Goal: Transaction & Acquisition: Book appointment/travel/reservation

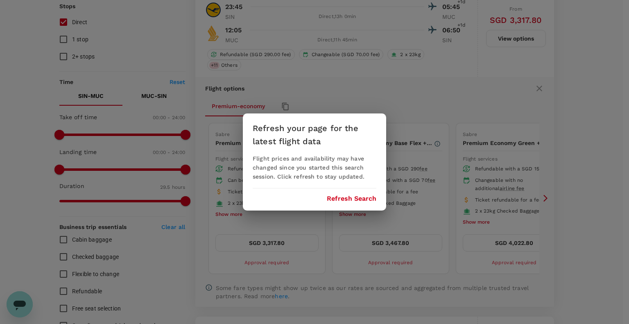
click at [354, 201] on button "Refresh Search" at bounding box center [352, 198] width 50 height 7
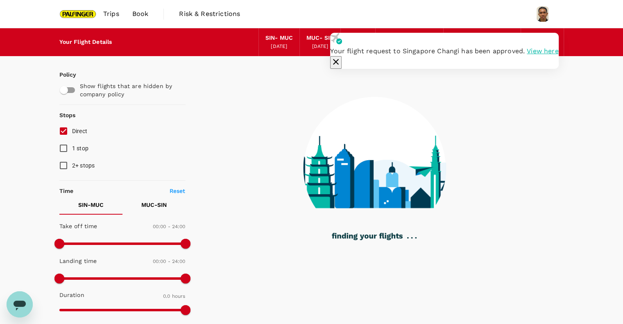
click at [556, 54] on div "Your flight request to Singapore Changi has been approved. View here" at bounding box center [444, 51] width 228 height 36
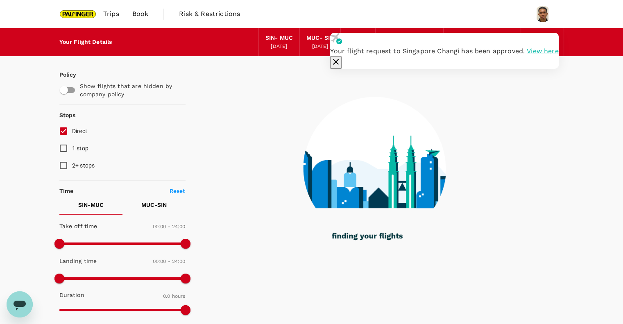
click at [342, 56] on button "button" at bounding box center [335, 62] width 11 height 13
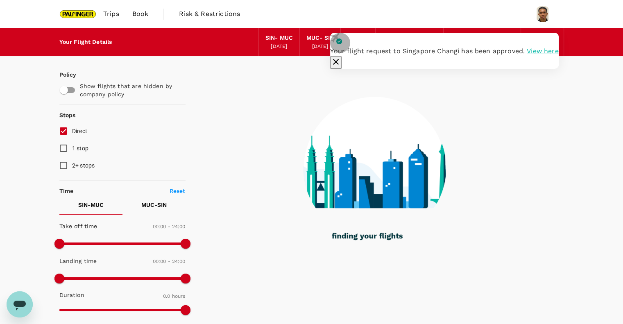
click at [341, 57] on icon "button" at bounding box center [336, 62] width 10 height 10
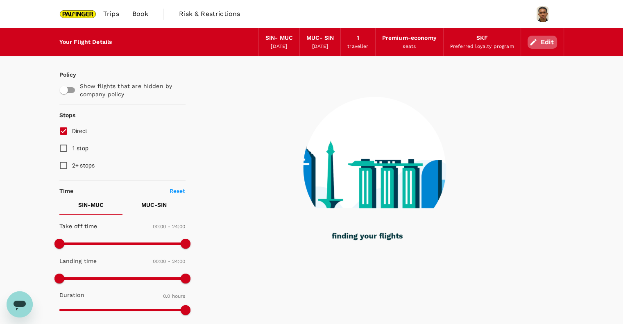
click at [543, 40] on button "Edit" at bounding box center [542, 42] width 29 height 13
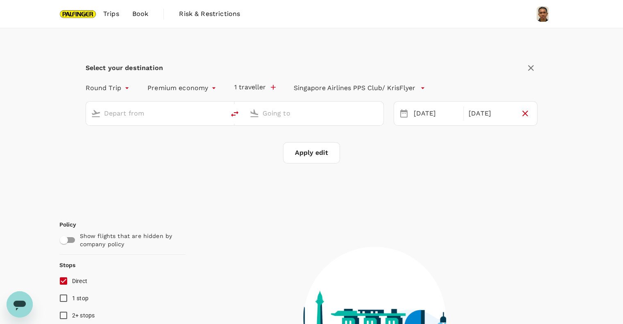
type input "Singapore Changi (SIN)"
type input "Munich (MUC)"
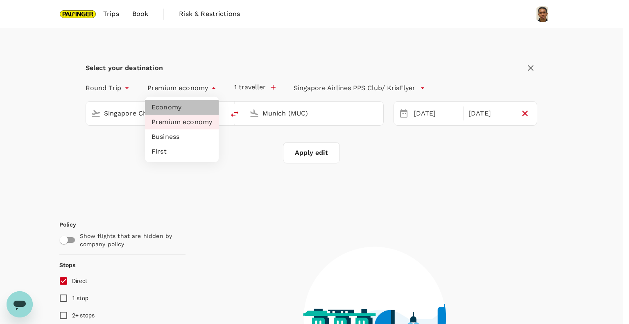
click at [182, 111] on li "Economy" at bounding box center [182, 107] width 74 height 15
type input "economy"
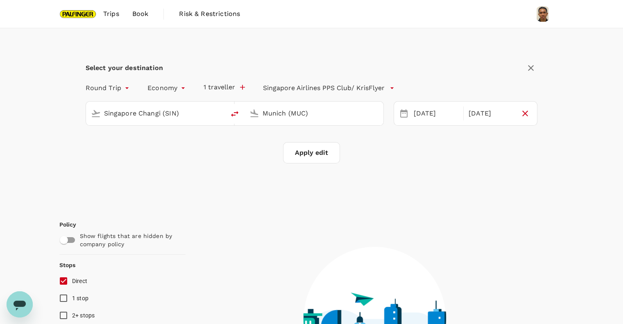
click at [286, 116] on input "Munich (MUC)" at bounding box center [315, 113] width 104 height 13
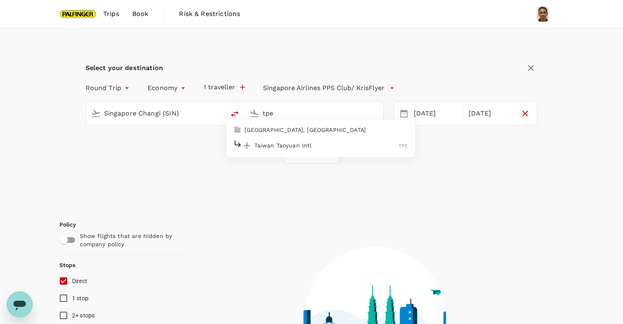
click at [294, 141] on p "Taiwan Taoyuan Intl" at bounding box center [326, 145] width 145 height 8
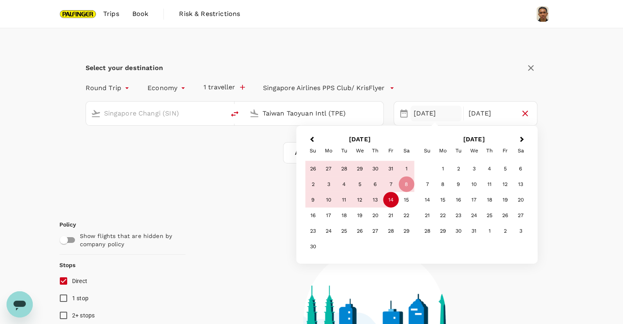
type input "Taiwan Taoyuan Intl (TPE)"
click at [419, 111] on div "08 Nov" at bounding box center [435, 114] width 51 height 16
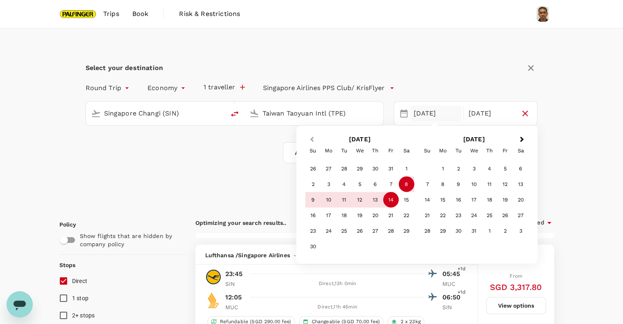
click at [313, 145] on button "Previous Month" at bounding box center [310, 140] width 13 height 13
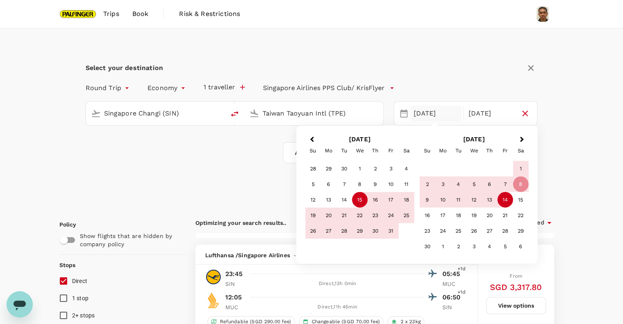
click at [355, 198] on div "15" at bounding box center [360, 200] width 16 height 16
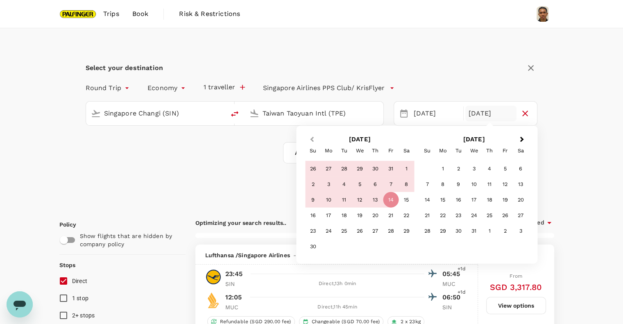
click at [310, 136] on button "Previous Month" at bounding box center [310, 140] width 13 height 13
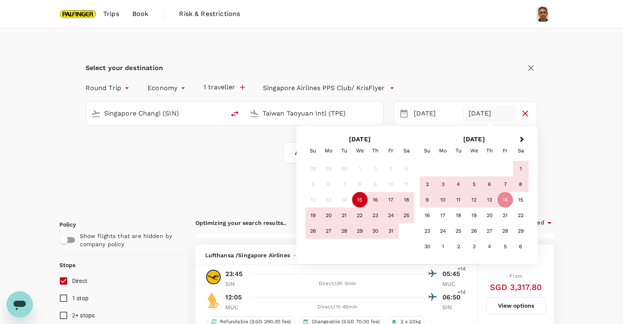
type input "1735"
checkbox input "false"
checkbox input "true"
click at [406, 219] on div "25" at bounding box center [407, 216] width 16 height 16
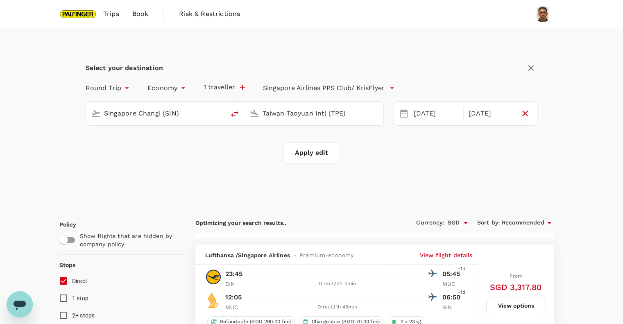
click at [321, 155] on button "Apply edit" at bounding box center [311, 152] width 57 height 21
checkbox input "false"
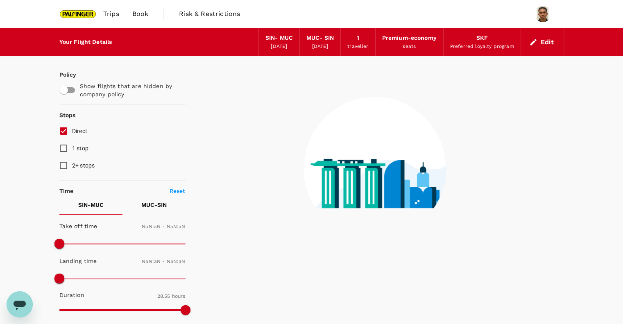
checkbox input "false"
type input "1440"
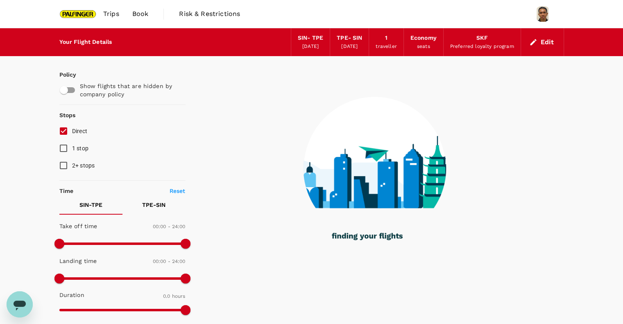
click at [64, 147] on input "1 stop" at bounding box center [63, 148] width 17 height 17
checkbox input "true"
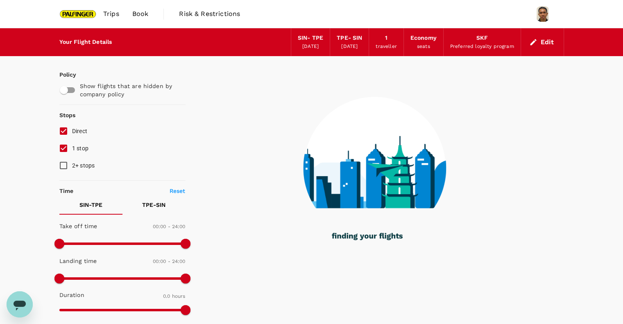
click at [64, 163] on input "2+ stops" at bounding box center [63, 165] width 17 height 17
checkbox input "true"
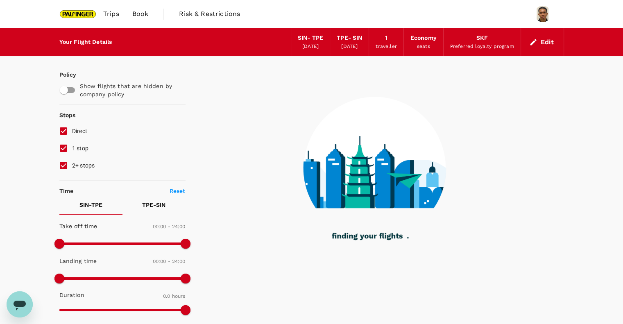
click at [63, 155] on input "1 stop" at bounding box center [63, 148] width 17 height 17
checkbox input "false"
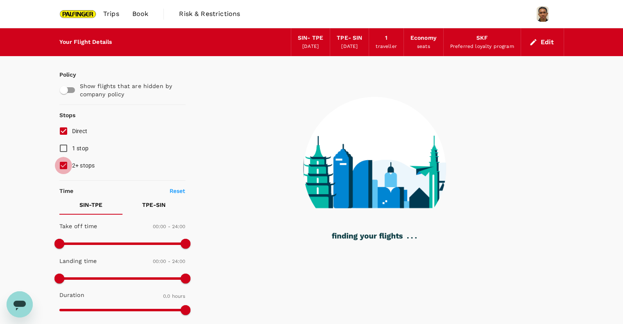
click at [62, 168] on input "2+ stops" at bounding box center [63, 165] width 17 height 17
checkbox input "false"
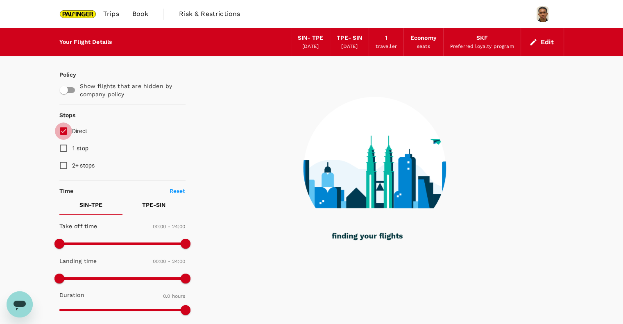
click at [62, 132] on input "Direct" at bounding box center [63, 130] width 17 height 17
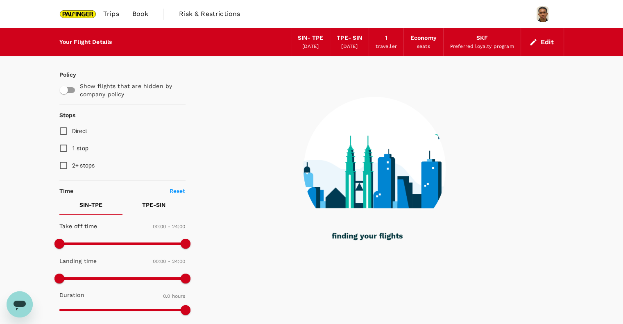
click at [63, 132] on input "Direct" at bounding box center [63, 130] width 17 height 17
checkbox input "true"
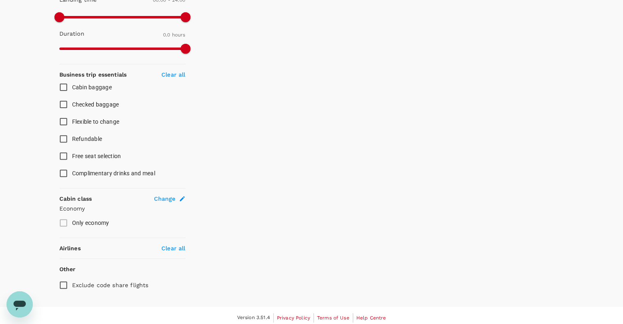
scroll to position [264, 0]
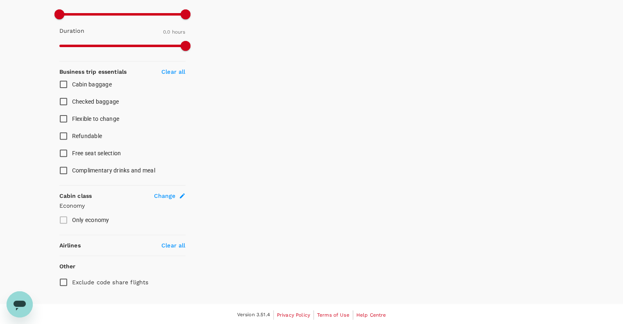
click at [74, 100] on span "Checked baggage" at bounding box center [95, 101] width 47 height 7
click at [72, 100] on input "Checked baggage" at bounding box center [63, 101] width 17 height 17
checkbox input "true"
type input "1160"
checkbox input "true"
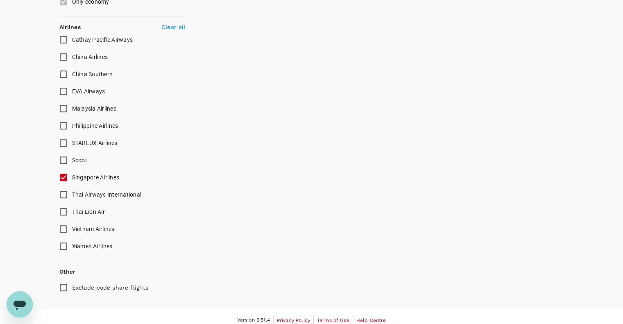
scroll to position [483, 0]
type input "1280"
checkbox input "false"
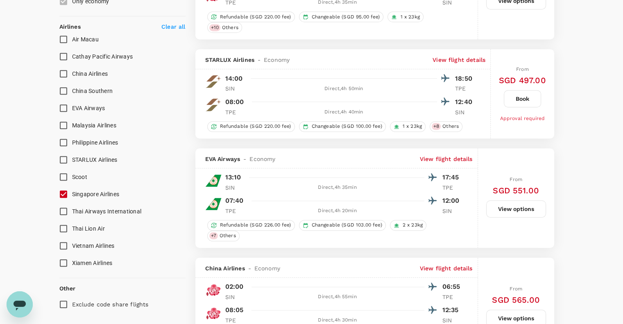
click at [67, 189] on input "Singapore Airlines" at bounding box center [63, 194] width 17 height 17
click at [66, 193] on input "Singapore Airlines" at bounding box center [63, 194] width 17 height 17
checkbox input "true"
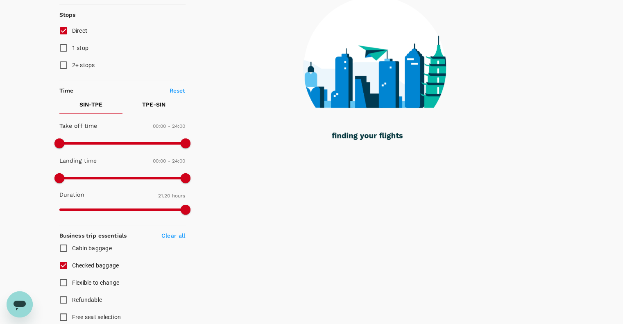
scroll to position [0, 0]
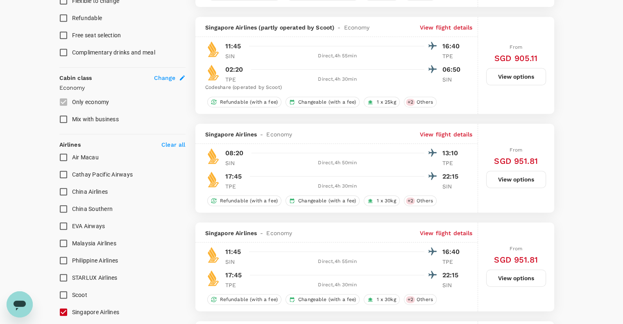
type input "1390"
checkbox input "false"
checkbox input "true"
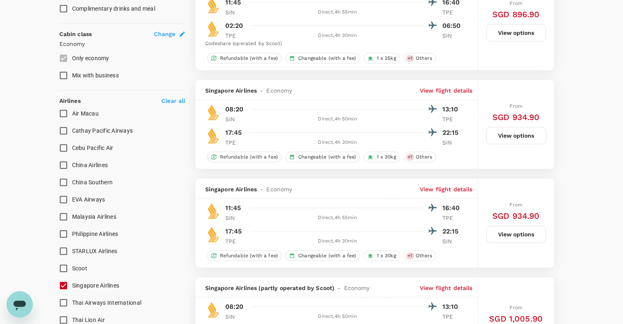
scroll to position [492, 0]
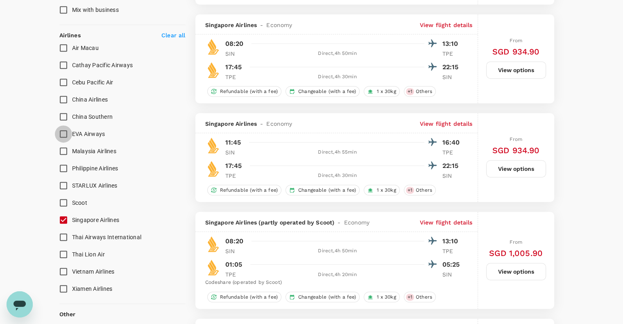
click at [64, 133] on input "EVA Airways" at bounding box center [63, 133] width 17 height 17
checkbox input "true"
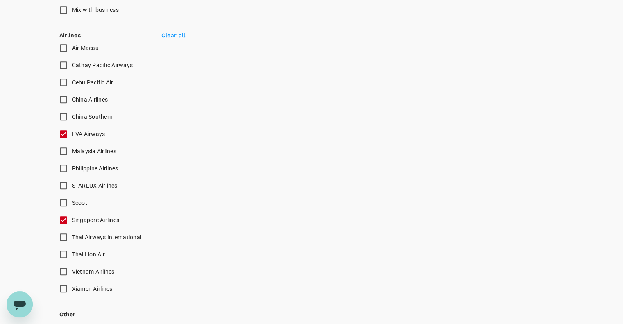
click at [67, 223] on input "Singapore Airlines" at bounding box center [63, 219] width 17 height 17
checkbox input "false"
type input "1500"
checkbox input "false"
checkbox input "true"
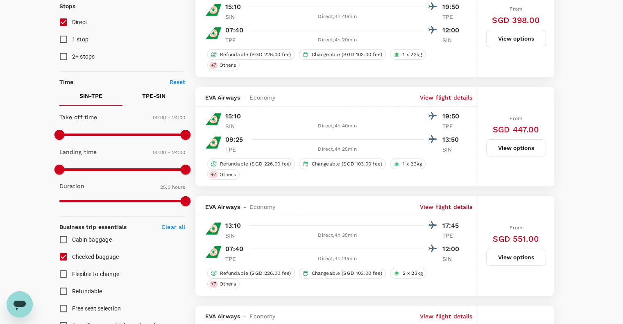
scroll to position [54, 0]
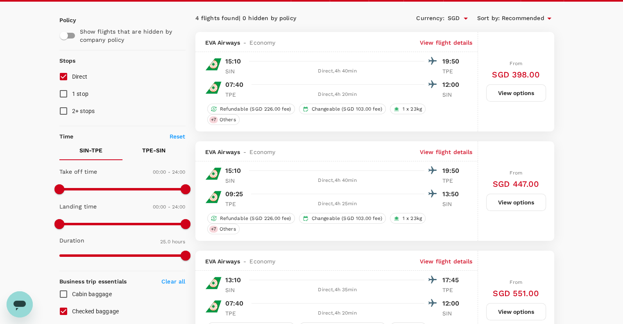
click at [437, 148] on p "View flight details" at bounding box center [446, 152] width 53 height 8
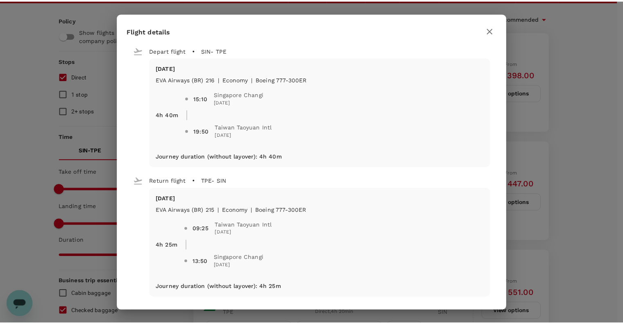
scroll to position [0, 0]
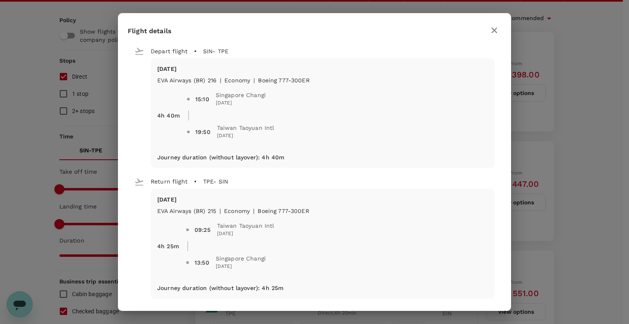
click at [44, 119] on div "Flight details Depart flight SIN - TPE Wed, 15 Oct EVA Airways (BR) 216 | econo…" at bounding box center [314, 162] width 629 height 324
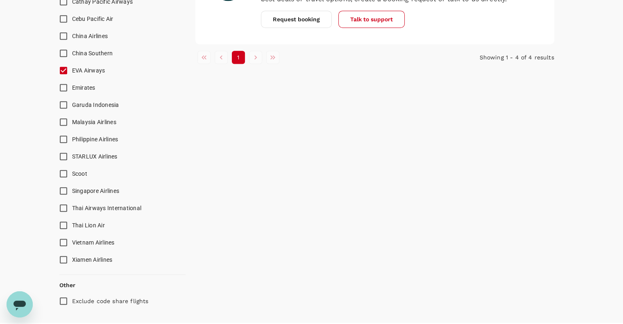
scroll to position [591, 0]
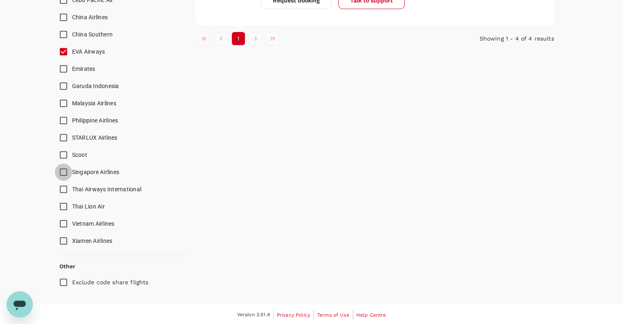
click at [63, 177] on input "Singapore Airlines" at bounding box center [63, 171] width 17 height 17
checkbox input "true"
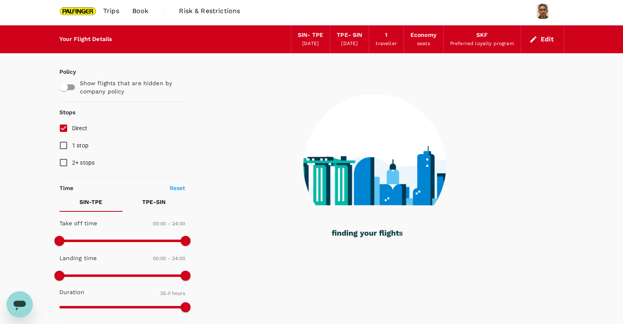
scroll to position [0, 0]
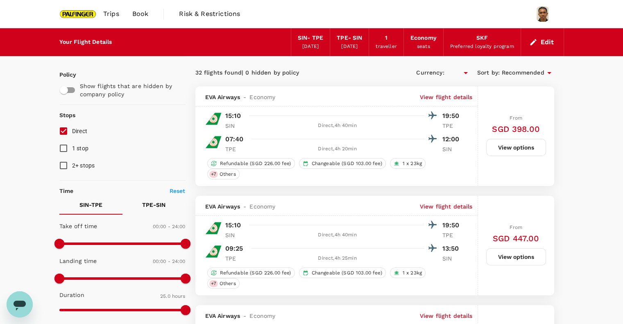
type input "SGD"
click at [513, 72] on span "Recommended" at bounding box center [523, 72] width 43 height 9
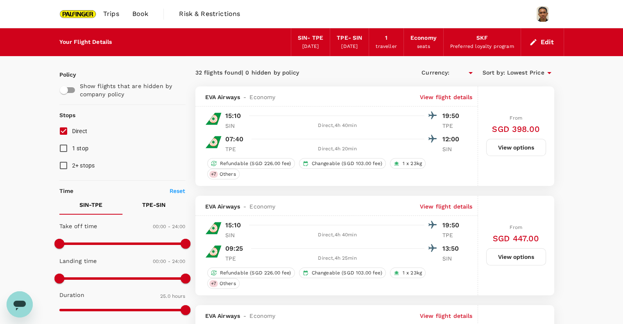
type input "SGD"
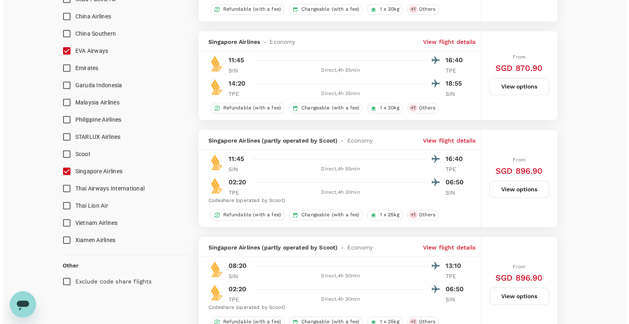
scroll to position [601, 0]
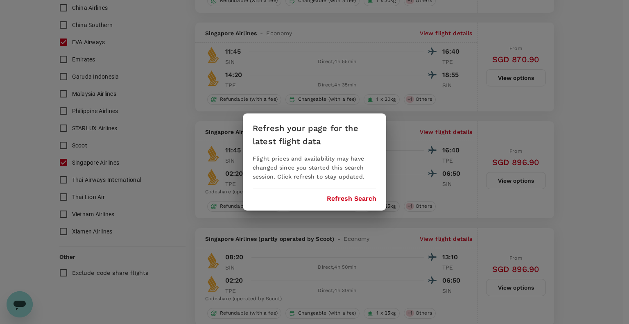
click at [346, 199] on button "Refresh Search" at bounding box center [352, 198] width 50 height 7
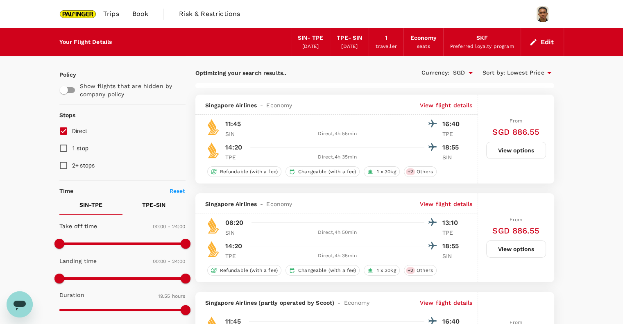
type input "1280"
checkbox input "false"
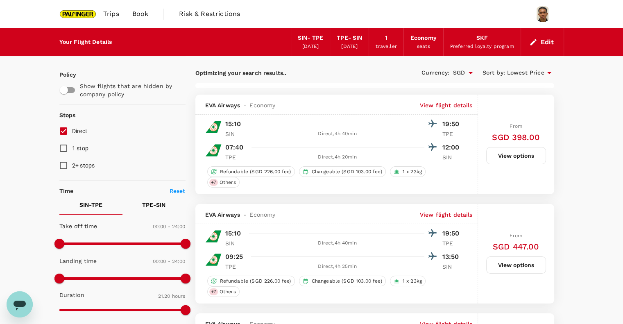
type input "1390"
checkbox input "false"
checkbox input "true"
checkbox input "false"
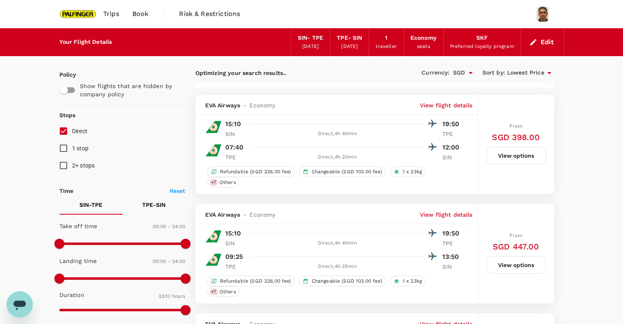
checkbox input "true"
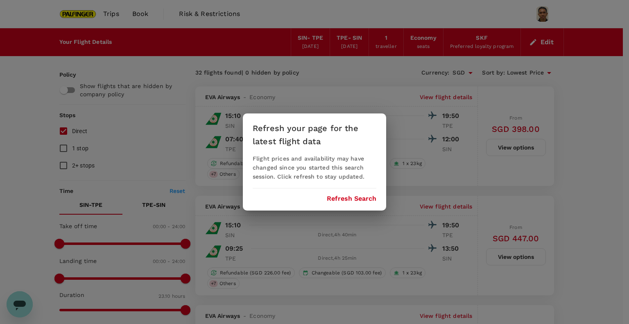
click at [342, 203] on div "Refresh your page for the latest flight data Flight prices and availability may…" at bounding box center [314, 161] width 143 height 97
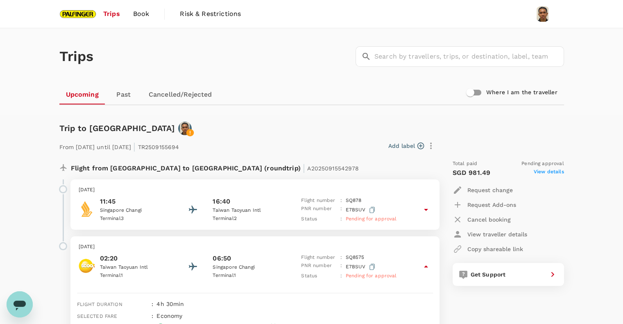
click at [118, 18] on span "Trips" at bounding box center [111, 14] width 17 height 10
click at [113, 16] on span "Trips" at bounding box center [111, 14] width 17 height 10
click at [109, 14] on span "Trips" at bounding box center [111, 14] width 17 height 10
click at [94, 16] on img at bounding box center [78, 14] width 38 height 18
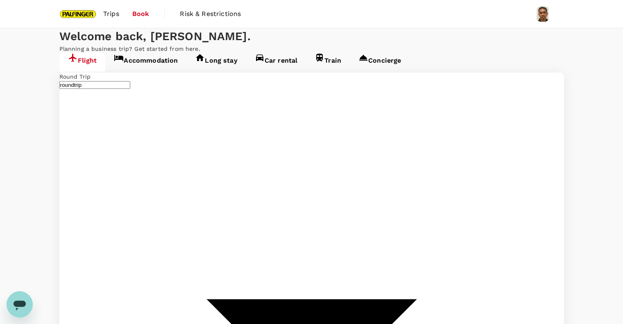
click at [115, 14] on span "Trips" at bounding box center [111, 14] width 16 height 10
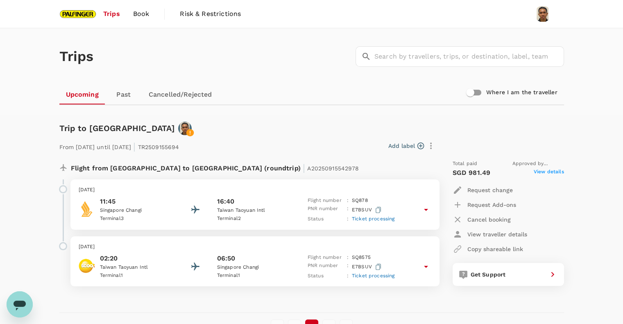
click at [143, 14] on span "Book" at bounding box center [141, 14] width 16 height 10
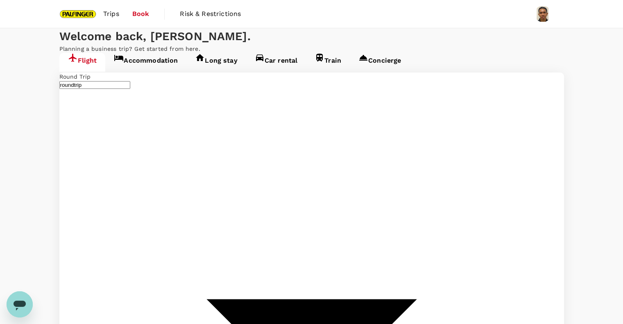
type input "Singapore Changi (SIN)"
type input "Taiwan Taoyuan Intl (TPE)"
type input "Singapore Changi (SIN)"
type input "Taiwan Taoyuan Intl (TPE)"
click at [142, 72] on link "Accommodation" at bounding box center [145, 62] width 81 height 19
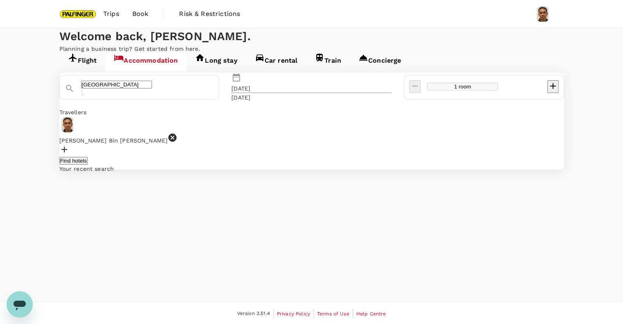
type input "Moxy Taichung"
click at [152, 88] on input "Moxy Taichung" at bounding box center [116, 85] width 71 height 8
click at [250, 93] on div "[DATE]" at bounding box center [240, 88] width 19 height 8
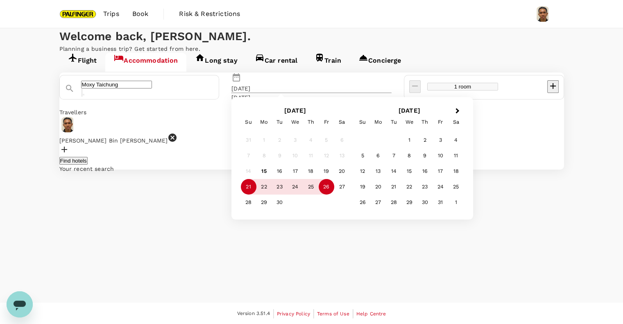
click at [403, 45] on div "Welcome back , [PERSON_NAME] ." at bounding box center [311, 36] width 505 height 16
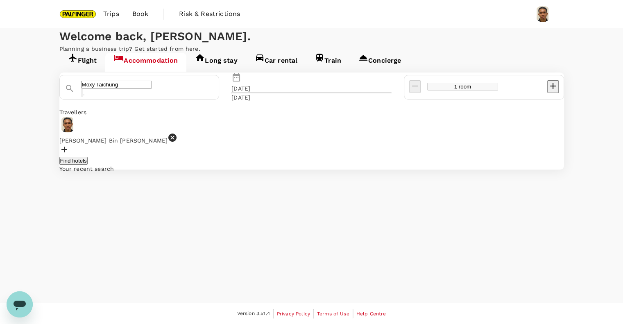
click at [88, 165] on button "Find hotels" at bounding box center [73, 161] width 28 height 8
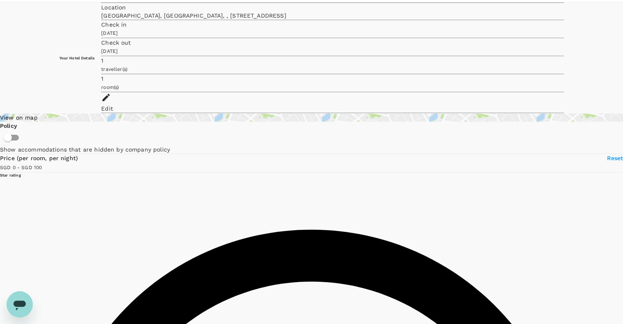
scroll to position [18, 0]
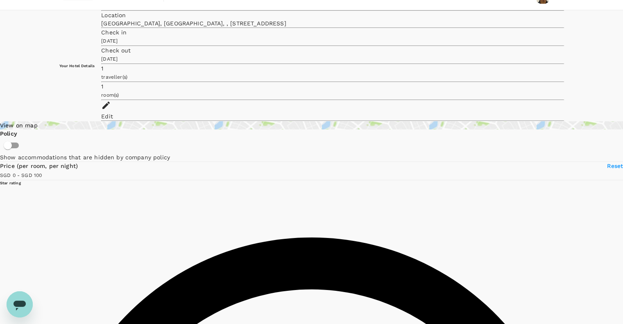
type input "99"
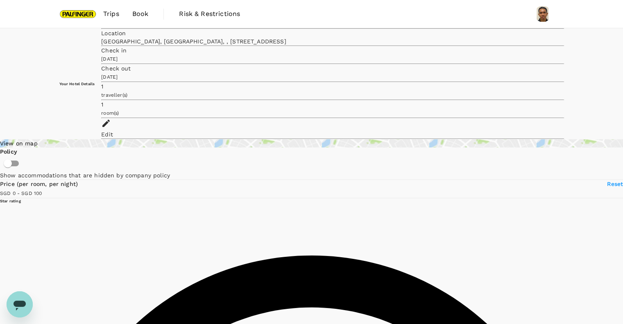
click at [133, 16] on span "Book" at bounding box center [140, 14] width 16 height 10
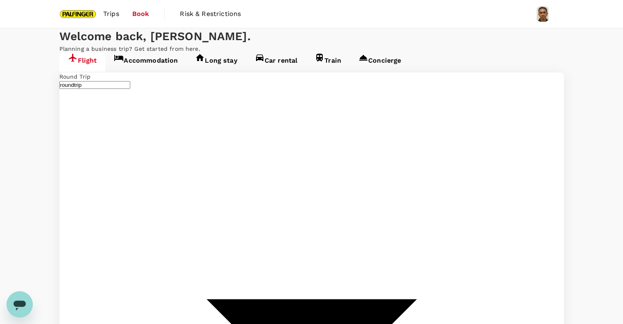
type input "Singapore Changi (SIN)"
type input "Taiwan Taoyuan Intl (TPE)"
type input "Singapore Changi (SIN)"
type input "Taiwan Taoyuan Intl (TPE)"
type input "Singapore Changi (SIN)"
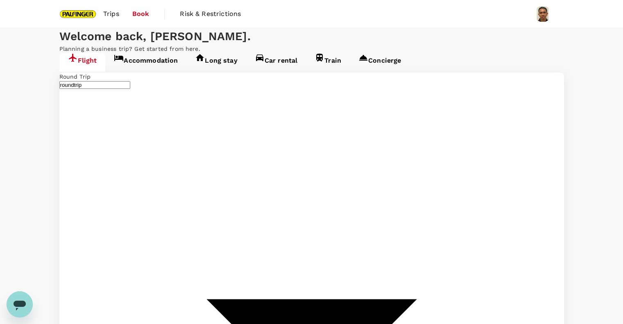
type input "Taiwan Taoyuan Intl (TPE)"
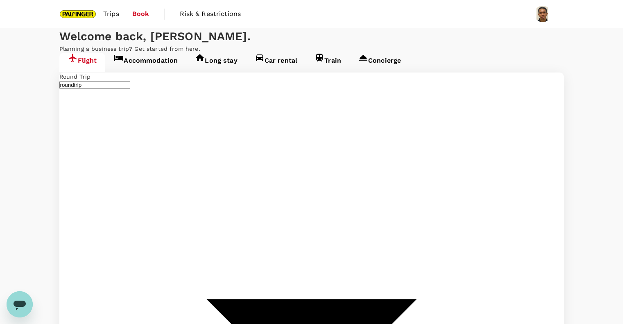
type input "multicity"
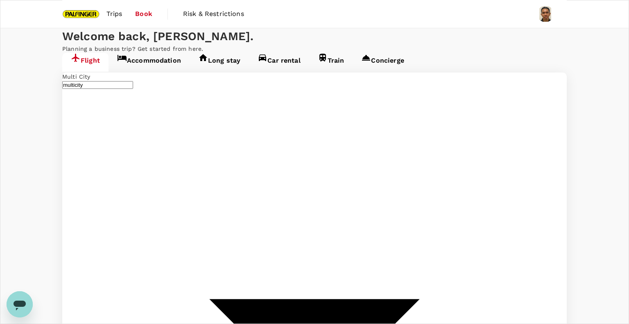
type input "undefined, undefined (any)"
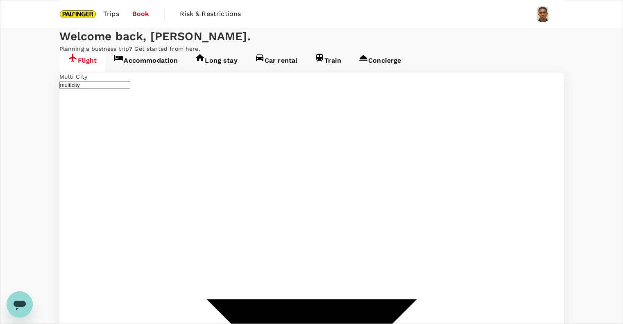
type input "Singapore Changi (SIN)"
type input "Taiwan Taoyuan Intl (TPE)"
type input "Singapore Changi (SIN)"
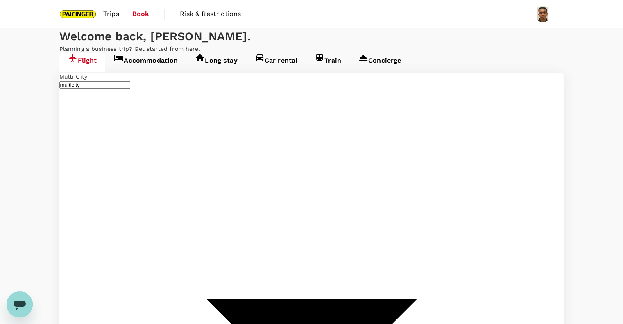
type input "[PERSON_NAME][EMAIL_ADDRESS][DOMAIN_NAME]"
type input "65"
type input "97582985"
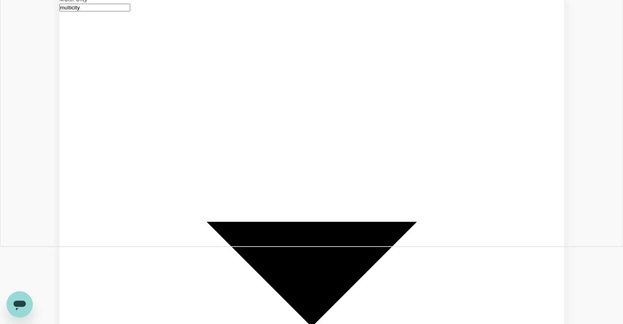
scroll to position [54, 0]
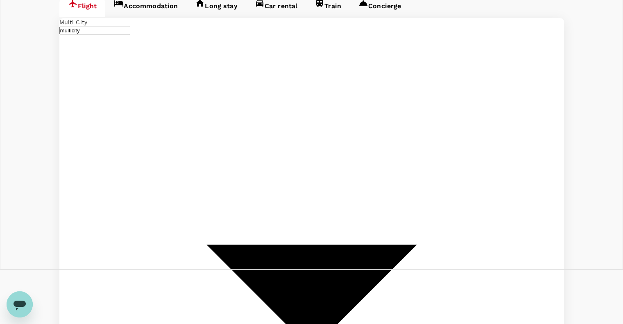
type input "Chennai Intl (MAA)"
click at [98, 162] on icon "Next month" at bounding box center [98, 162] width 0 height 0
click at [103, 222] on button "30" at bounding box center [99, 218] width 8 height 8
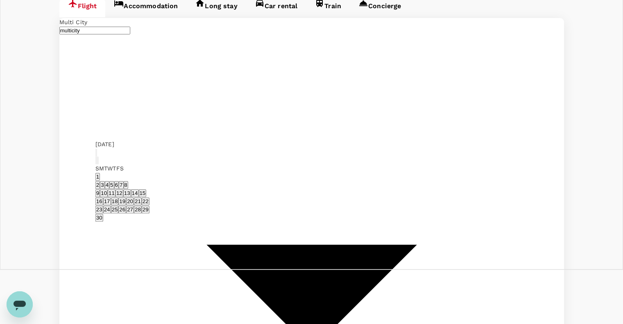
type input "[DATE]"
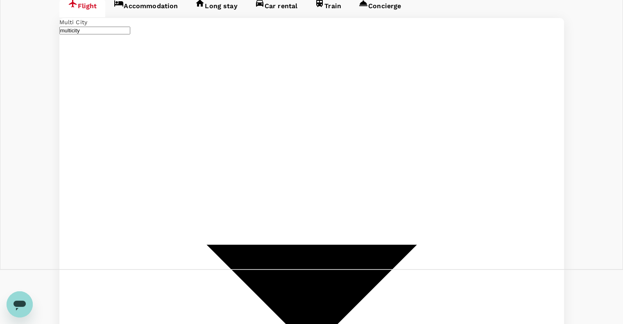
type input "Bengaluru Intl (BLR)"
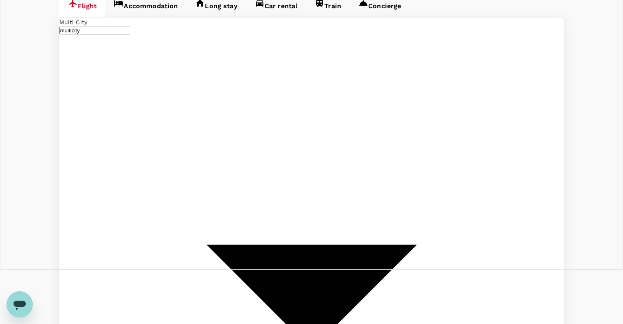
click at [98, 127] on icon "Next month" at bounding box center [98, 127] width 0 height 0
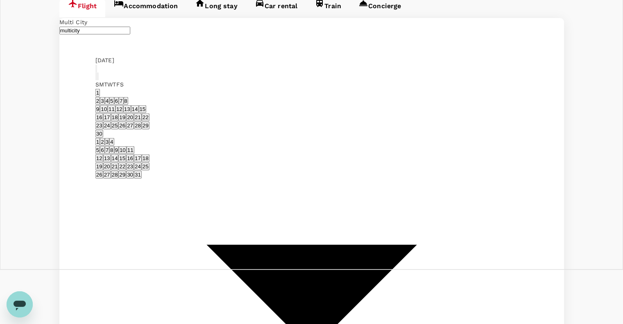
click at [98, 78] on icon "Next month" at bounding box center [98, 78] width 0 height 0
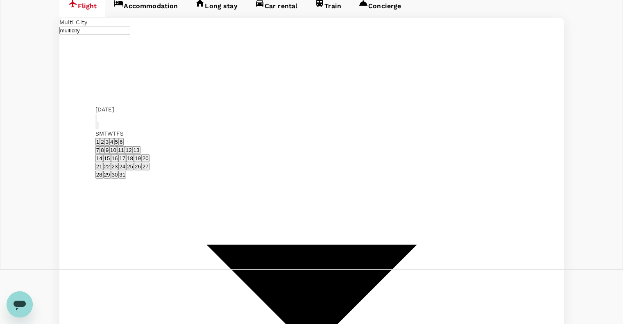
click at [133, 146] on button "12" at bounding box center [129, 150] width 8 height 8
type input "[DATE]"
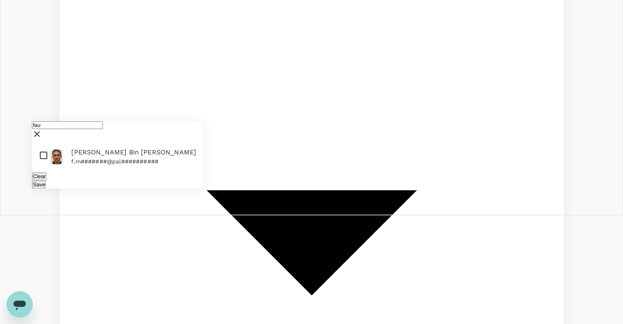
type input "fau"
click at [100, 147] on span "[PERSON_NAME] Bin [PERSON_NAME]" at bounding box center [133, 152] width 125 height 10
checkbox input "true"
click at [46, 181] on button "Save" at bounding box center [39, 185] width 14 height 8
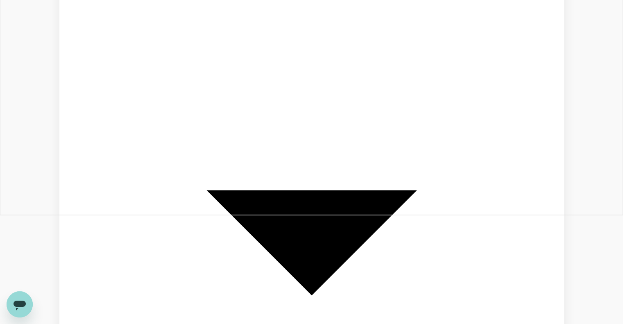
drag, startPoint x: 208, startPoint y: 245, endPoint x: 7, endPoint y: 227, distance: 201.9
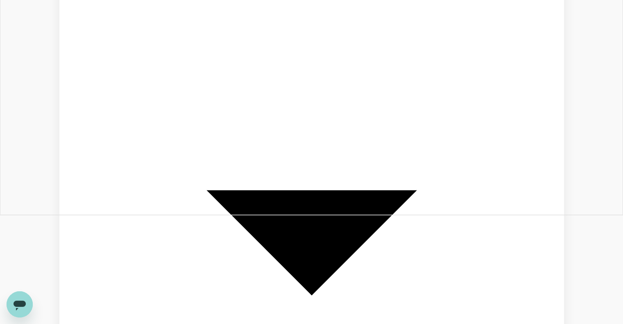
drag, startPoint x: 93, startPoint y: 241, endPoint x: 48, endPoint y: 236, distance: 45.7
type input "d"
type input "s"
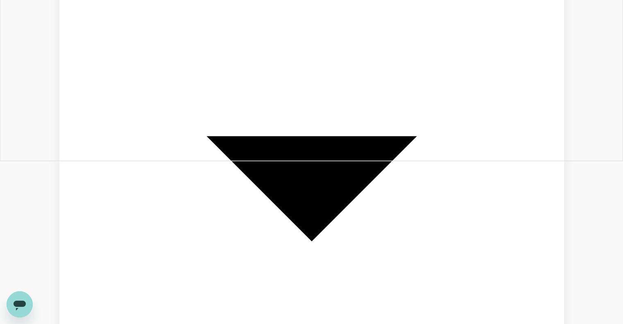
scroll to position [164, 0]
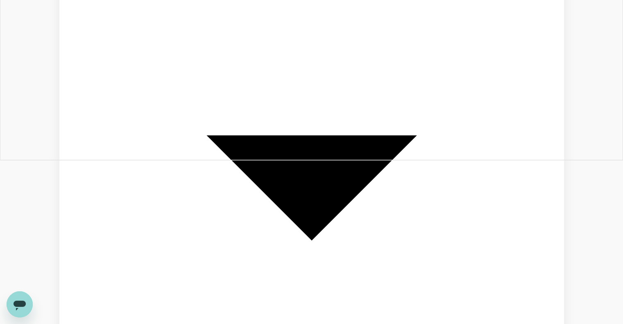
type input "Singapore Airlines"
drag, startPoint x: 257, startPoint y: 229, endPoint x: 266, endPoint y: 223, distance: 10.1
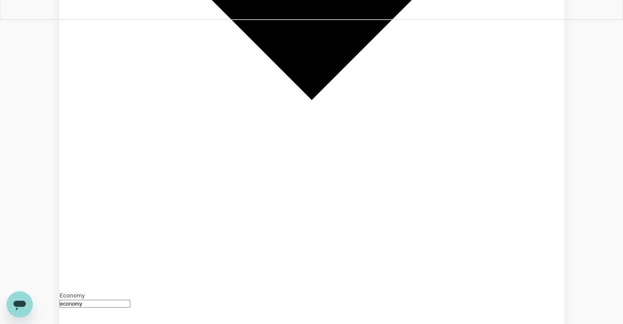
scroll to position [123, 0]
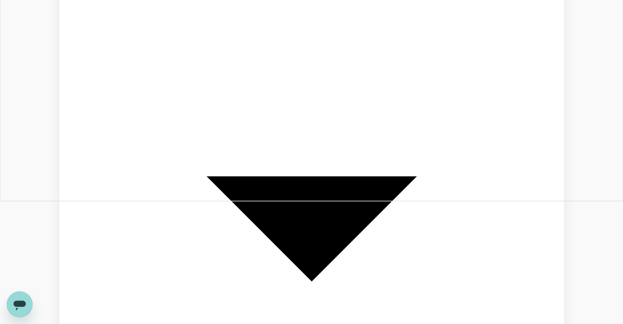
type textarea "MOML, Krisflyer, checked baggage."
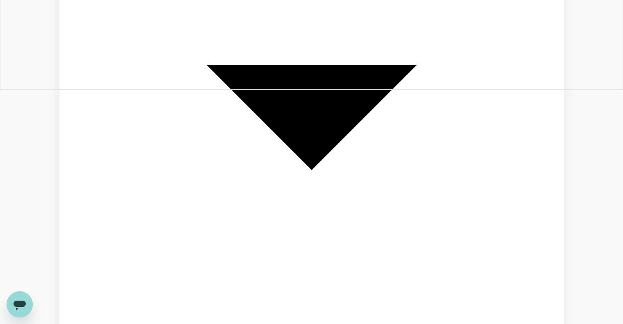
scroll to position [451, 0]
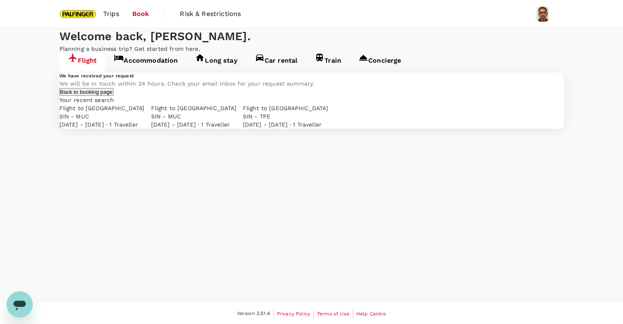
scroll to position [0, 0]
click at [113, 96] on button "Back to booking page" at bounding box center [86, 92] width 54 height 8
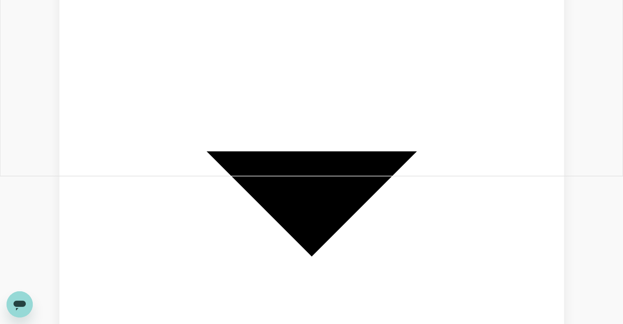
scroll to position [164, 0]
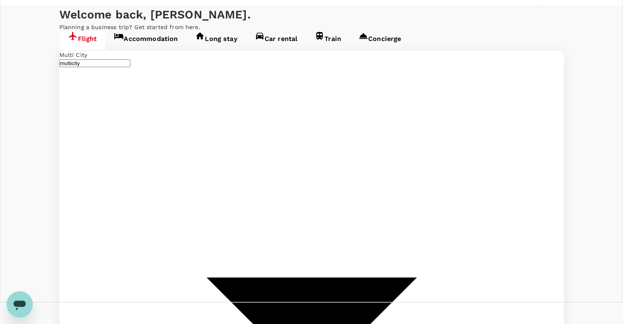
scroll to position [0, 0]
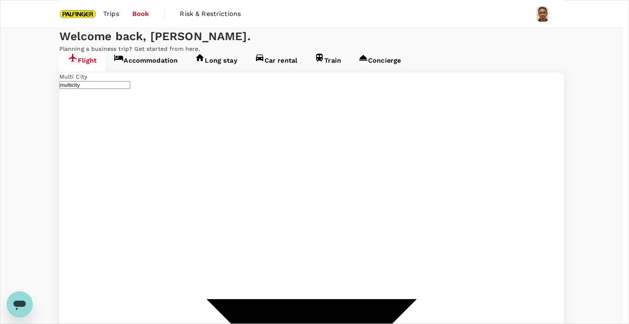
type input "roundtrip"
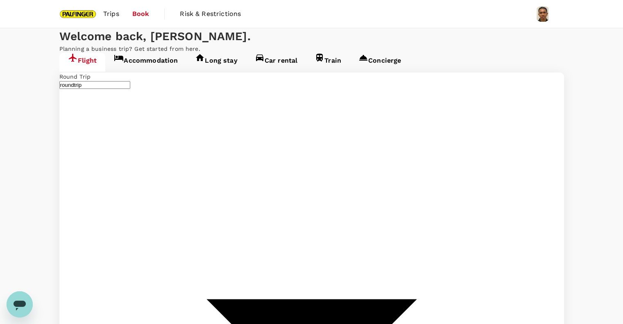
drag, startPoint x: 294, startPoint y: 149, endPoint x: 295, endPoint y: 154, distance: 4.5
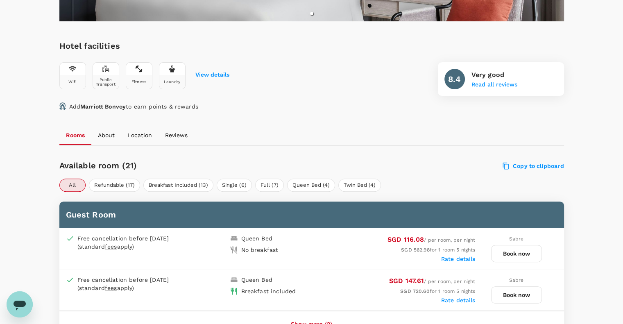
scroll to position [326, 0]
